Goal: Check status: Check status

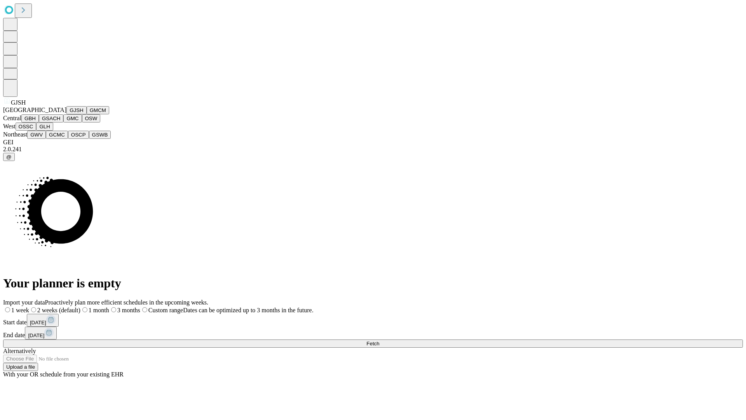
click at [66, 114] on button "GJSH" at bounding box center [76, 110] width 20 height 8
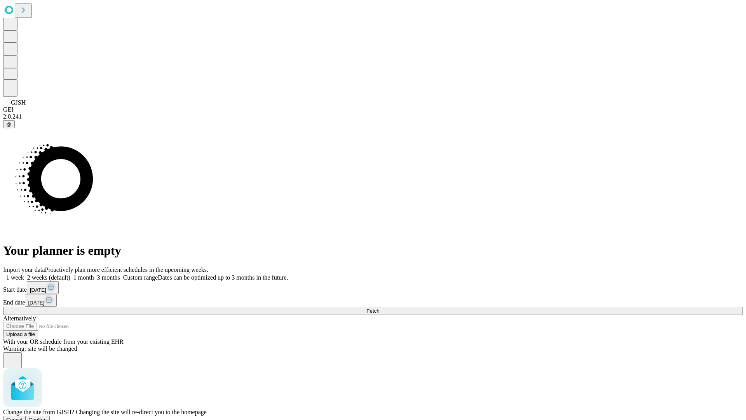
click at [47, 417] on span "Confirm" at bounding box center [38, 420] width 18 height 6
click at [70, 274] on label "2 weeks (default)" at bounding box center [47, 277] width 46 height 7
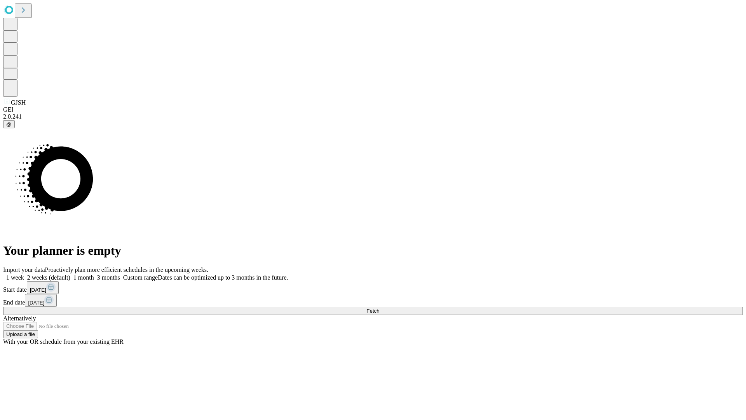
click at [379, 308] on span "Fetch" at bounding box center [373, 311] width 13 height 6
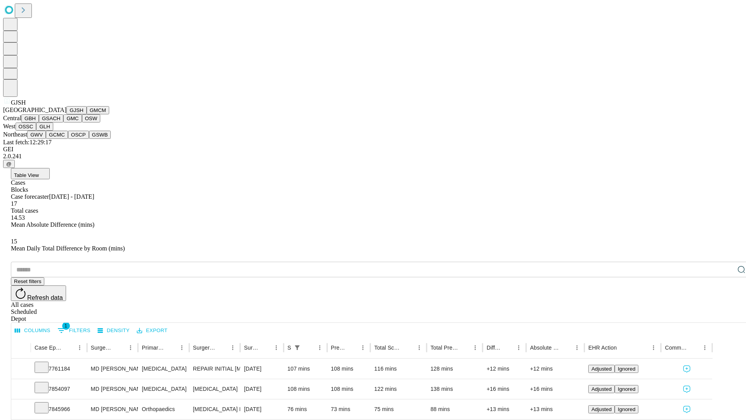
click at [87, 114] on button "GMCM" at bounding box center [98, 110] width 23 height 8
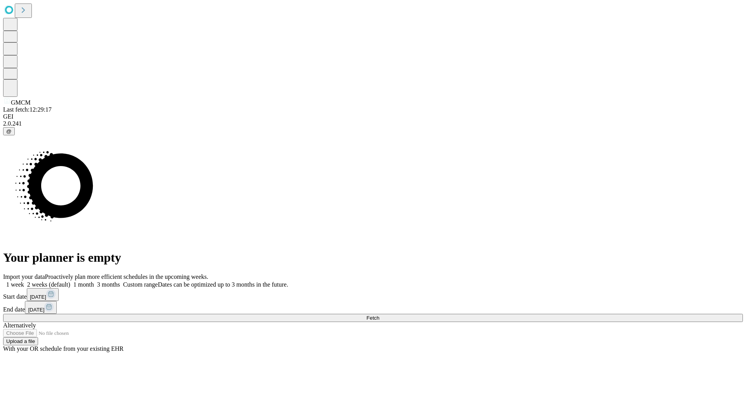
click at [70, 281] on label "2 weeks (default)" at bounding box center [47, 284] width 46 height 7
click at [379, 315] on span "Fetch" at bounding box center [373, 318] width 13 height 6
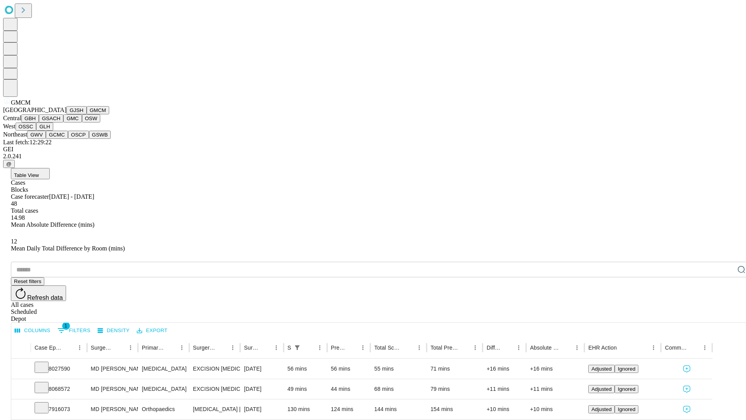
click at [39, 122] on button "GBH" at bounding box center [29, 118] width 17 height 8
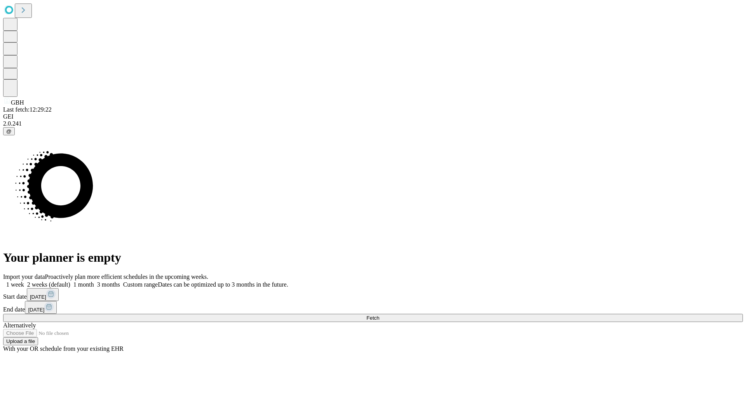
click at [70, 281] on label "2 weeks (default)" at bounding box center [47, 284] width 46 height 7
click at [379, 315] on span "Fetch" at bounding box center [373, 318] width 13 height 6
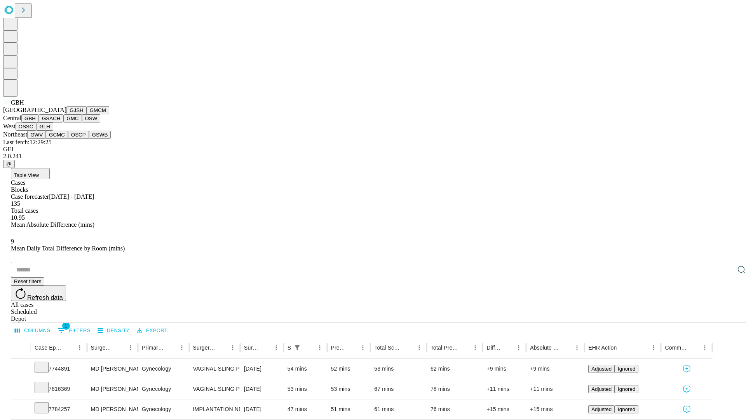
click at [60, 122] on button "GSACH" at bounding box center [51, 118] width 24 height 8
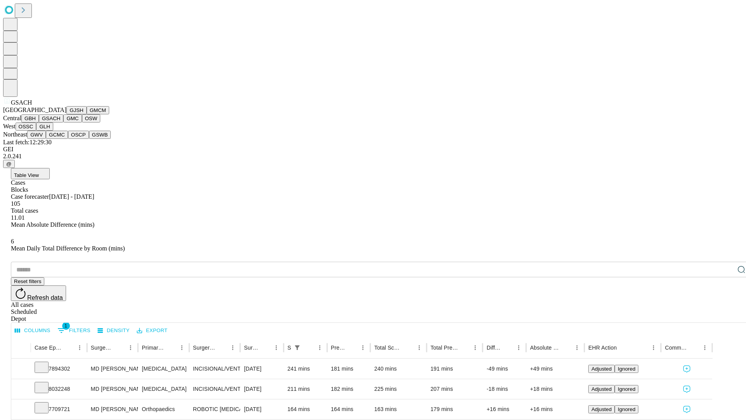
click at [63, 122] on button "GMC" at bounding box center [72, 118] width 18 height 8
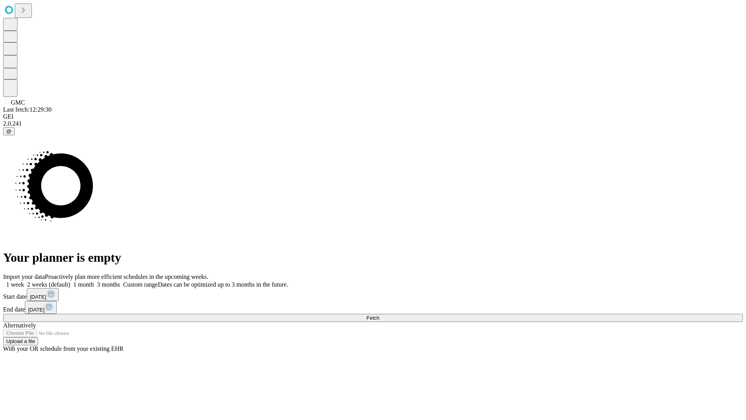
click at [70, 281] on label "2 weeks (default)" at bounding box center [47, 284] width 46 height 7
click at [379, 315] on span "Fetch" at bounding box center [373, 318] width 13 height 6
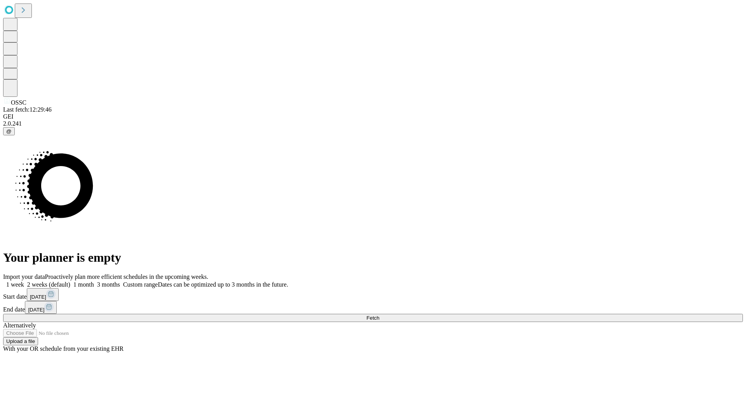
click at [70, 281] on label "2 weeks (default)" at bounding box center [47, 284] width 46 height 7
click at [379, 315] on span "Fetch" at bounding box center [373, 318] width 13 height 6
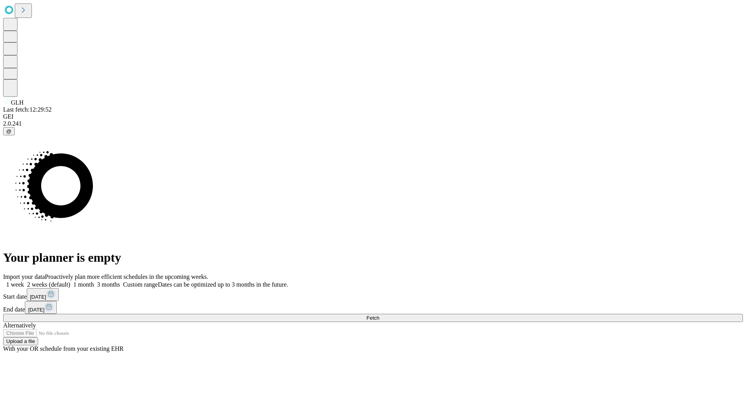
click at [70, 281] on label "2 weeks (default)" at bounding box center [47, 284] width 46 height 7
click at [379, 315] on span "Fetch" at bounding box center [373, 318] width 13 height 6
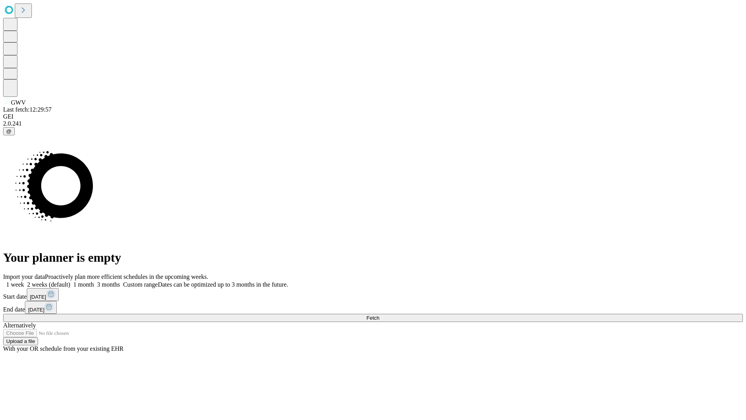
click at [379, 315] on span "Fetch" at bounding box center [373, 318] width 13 height 6
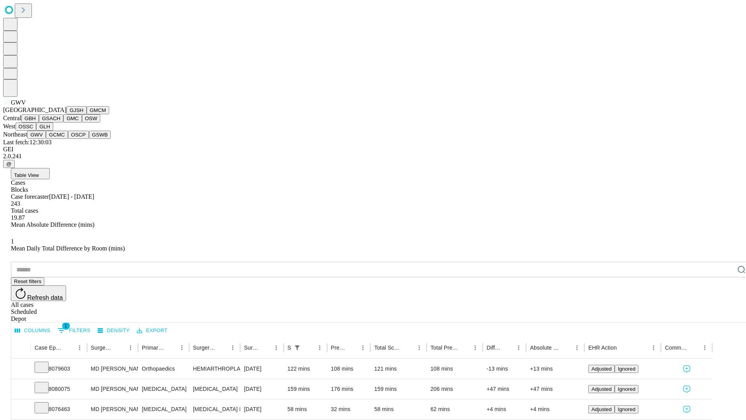
click at [60, 139] on button "GCMC" at bounding box center [57, 135] width 22 height 8
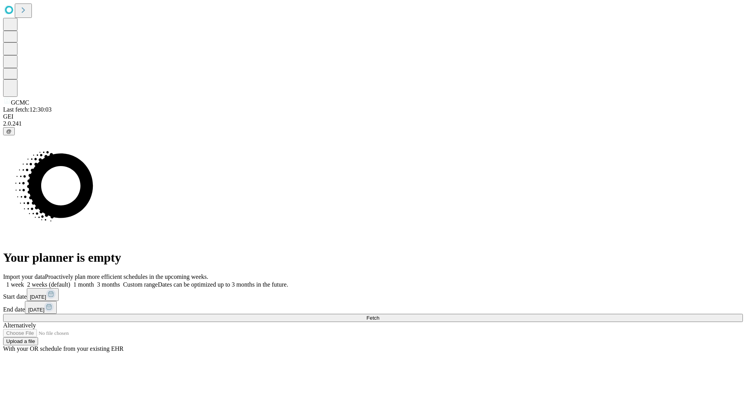
click at [70, 281] on label "2 weeks (default)" at bounding box center [47, 284] width 46 height 7
click at [379, 315] on span "Fetch" at bounding box center [373, 318] width 13 height 6
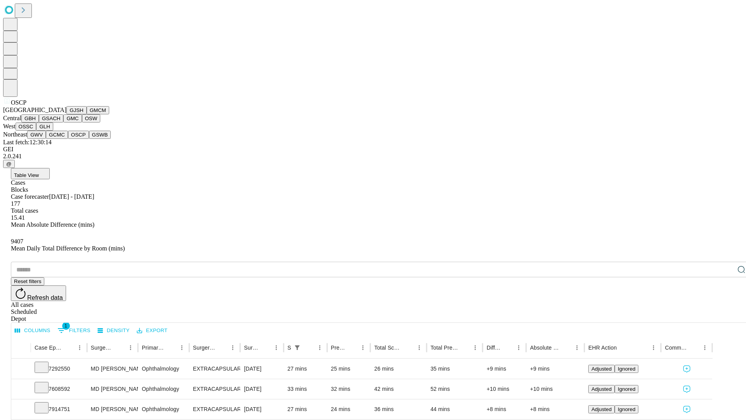
click at [89, 139] on button "GSWB" at bounding box center [100, 135] width 22 height 8
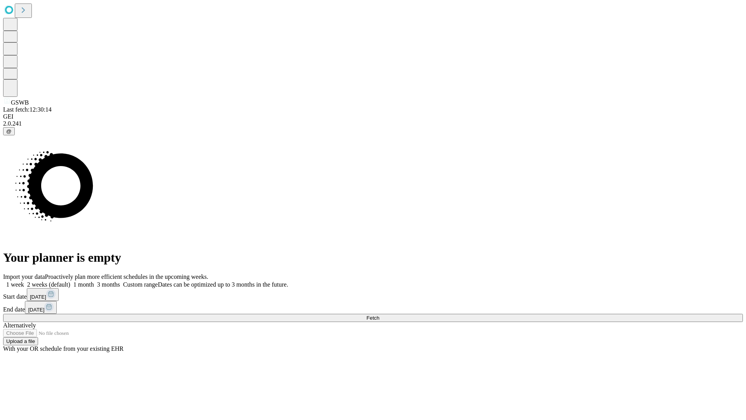
click at [379, 315] on span "Fetch" at bounding box center [373, 318] width 13 height 6
